Goal: Navigation & Orientation: Go to known website

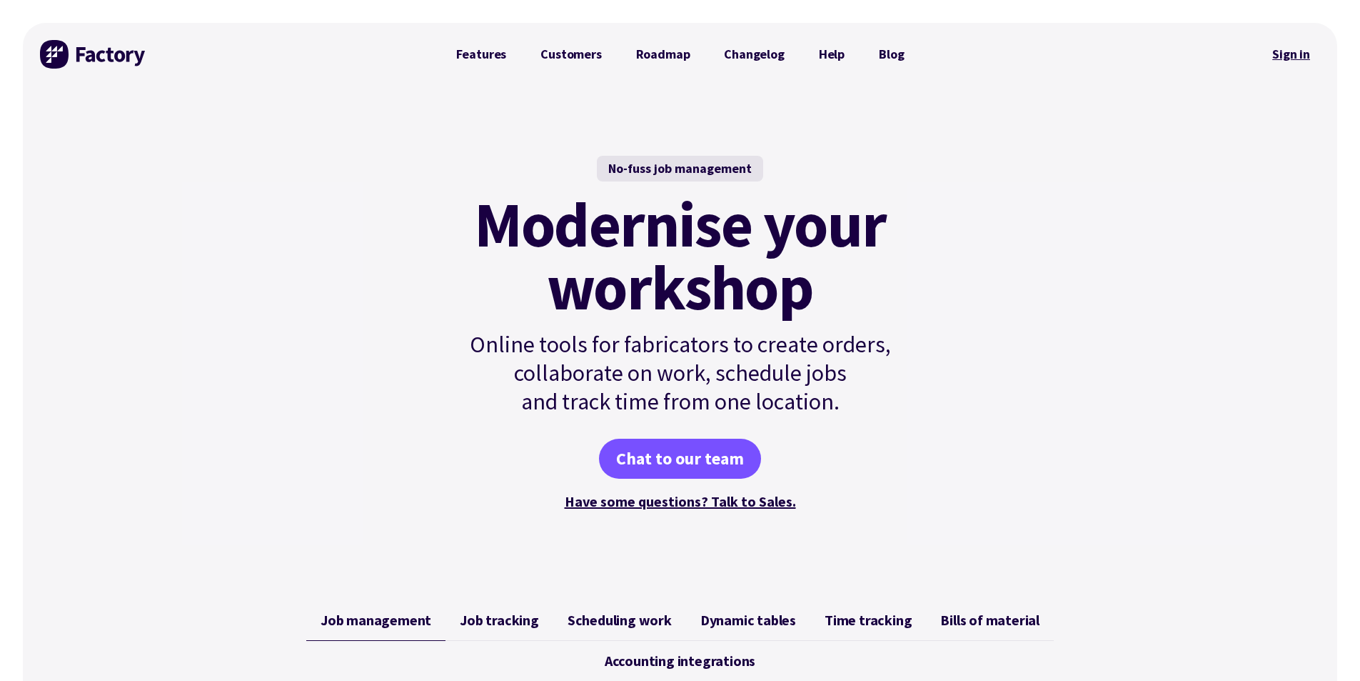
click at [1307, 66] on link "Sign in" at bounding box center [1292, 54] width 58 height 33
